Goal: Navigation & Orientation: Understand site structure

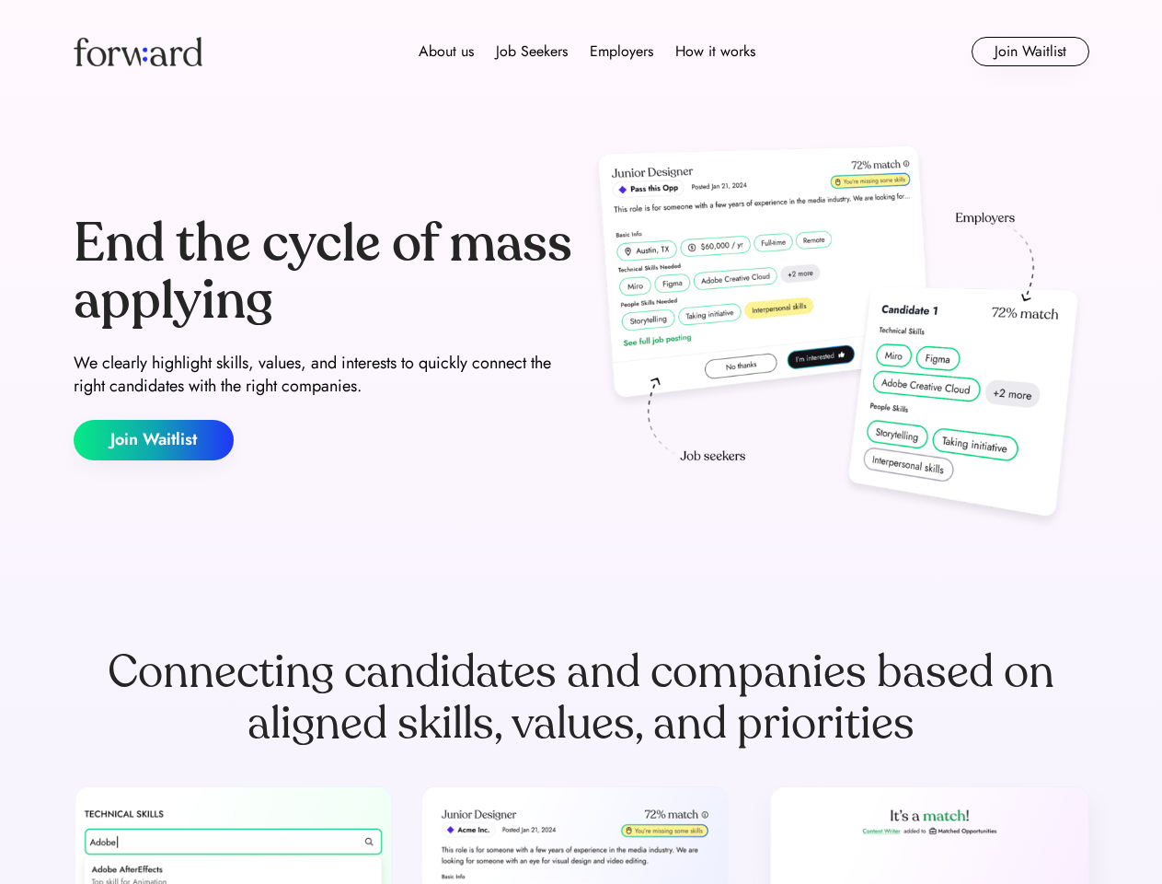
click at [581, 442] on div "End the cycle of mass applying We clearly highlight skills, values, and interes…" at bounding box center [582, 338] width 1016 height 396
click at [582, 52] on div "About us Job Seekers Employers How it works" at bounding box center [587, 51] width 725 height 22
click at [138, 52] on img at bounding box center [138, 51] width 129 height 29
click at [587, 52] on div "About us Job Seekers Employers How it works" at bounding box center [587, 51] width 725 height 22
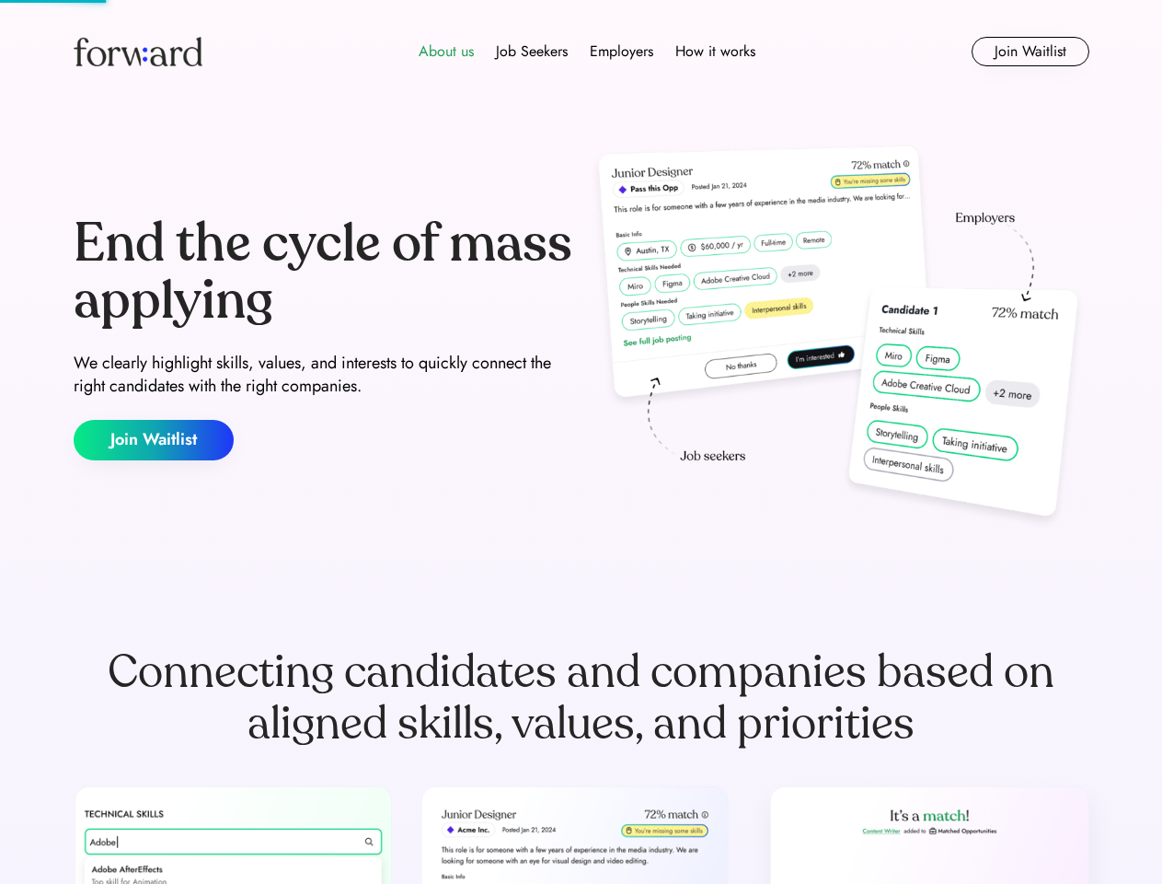
click at [446, 52] on div "About us" at bounding box center [446, 51] width 55 height 22
click at [532, 52] on div "Job Seekers" at bounding box center [532, 51] width 72 height 22
click at [621, 52] on div "Employers" at bounding box center [622, 51] width 64 height 22
click at [714, 52] on div "How it works" at bounding box center [716, 51] width 80 height 22
click at [1030, 52] on button "Join Waitlist" at bounding box center [1031, 51] width 118 height 29
